Goal: Find specific page/section: Find specific page/section

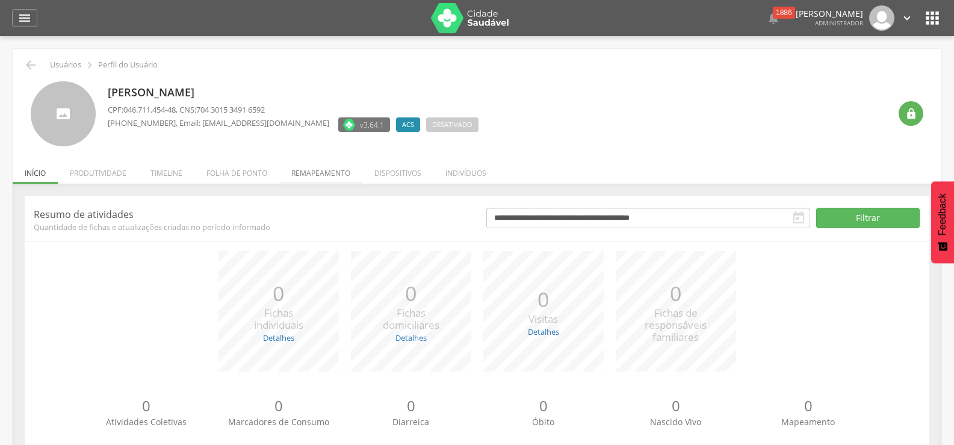
click at [312, 167] on li "Remapeamento" at bounding box center [320, 170] width 83 height 28
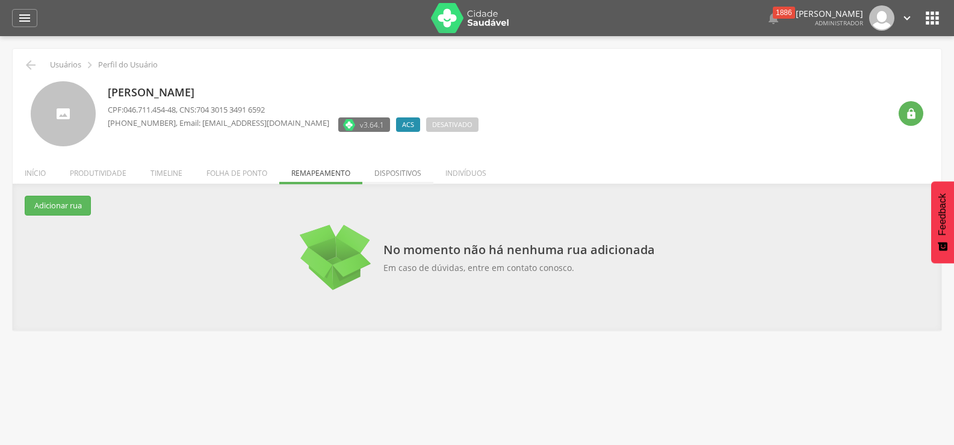
click at [406, 173] on li "Dispositivos" at bounding box center [398, 170] width 71 height 28
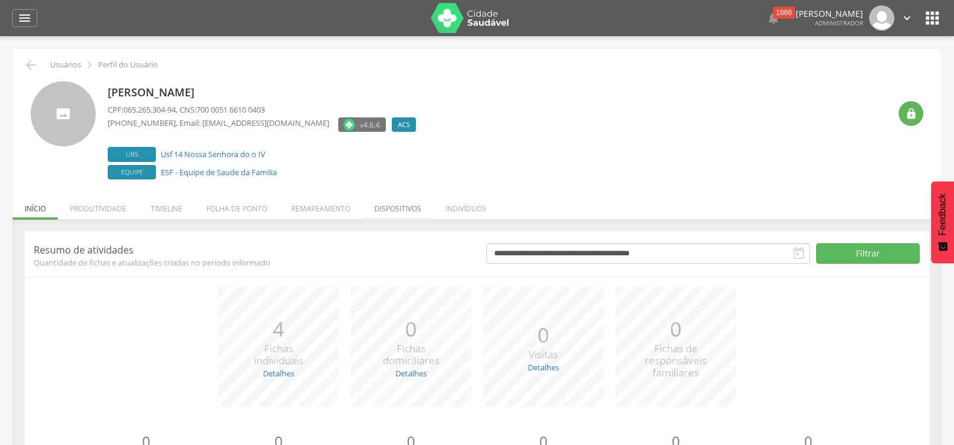
click at [418, 208] on li "Dispositivos" at bounding box center [398, 205] width 71 height 28
click at [381, 207] on li "Dispositivos" at bounding box center [398, 205] width 71 height 28
